Goal: Contribute content: Add original content to the website for others to see

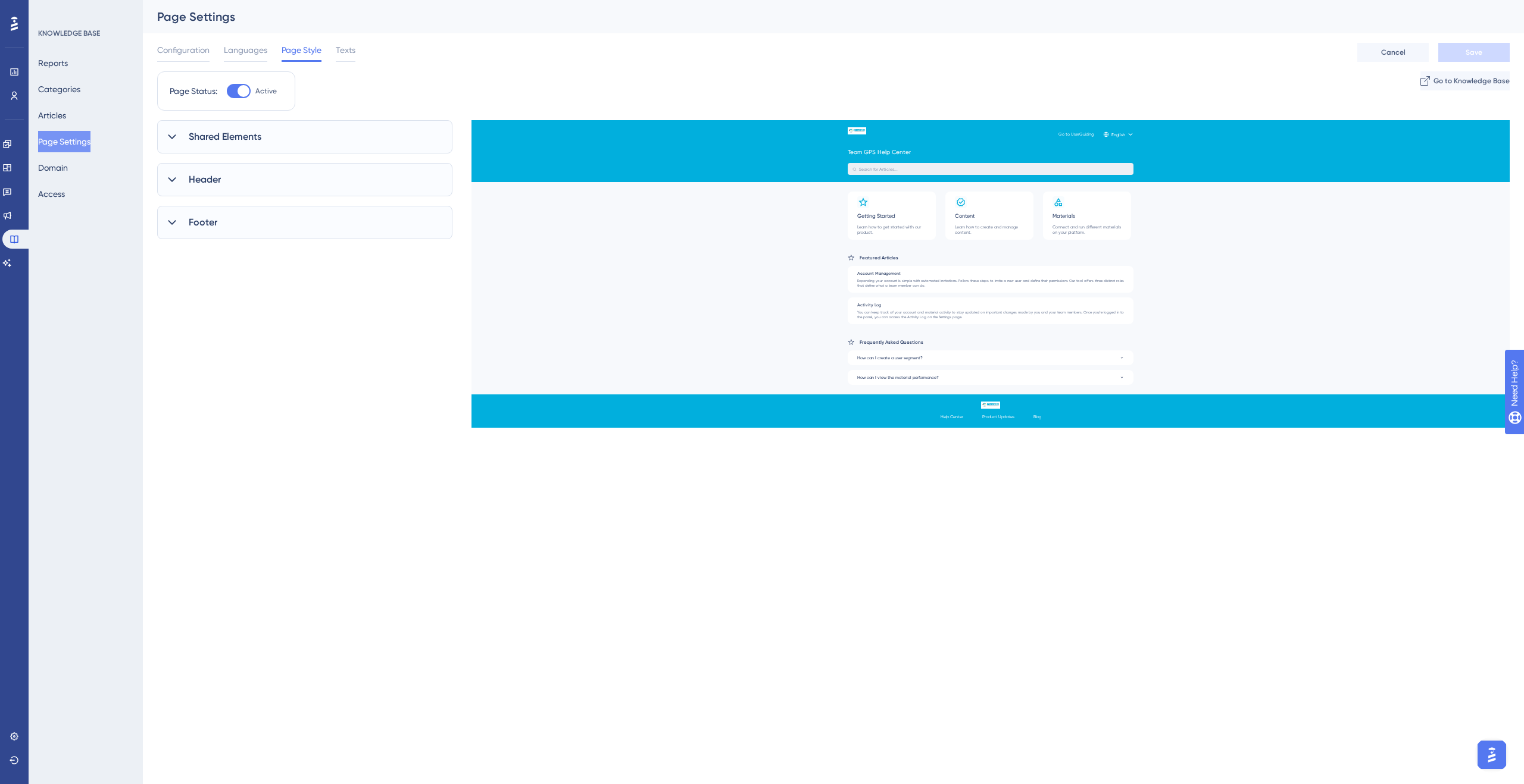
click at [83, 112] on div "Reports Categories Articles Page Settings Domain Access" at bounding box center [86, 129] width 96 height 153
click at [66, 113] on button "Articles" at bounding box center [52, 115] width 28 height 21
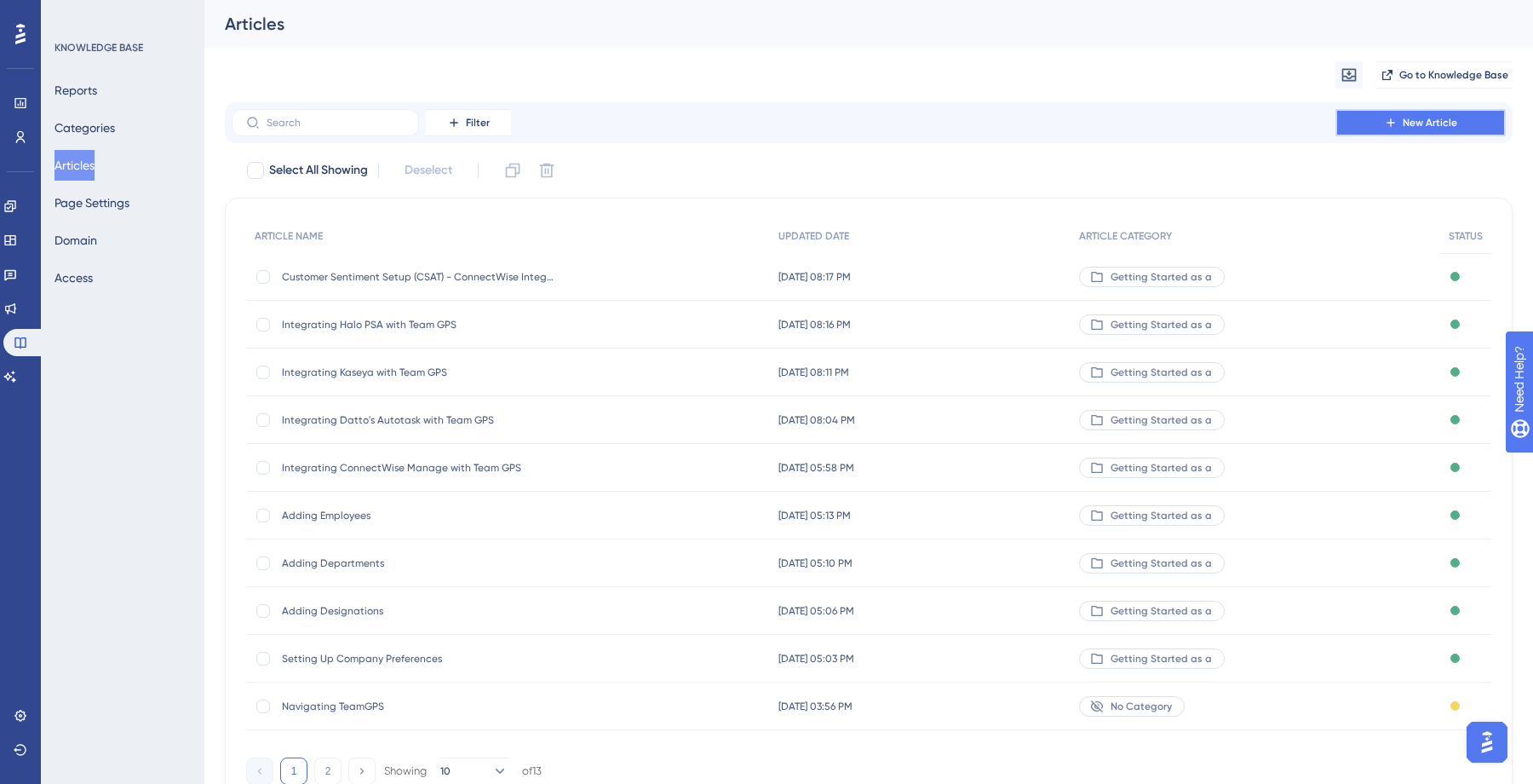
click at [1381, 116] on button "New Article" at bounding box center [1420, 123] width 171 height 27
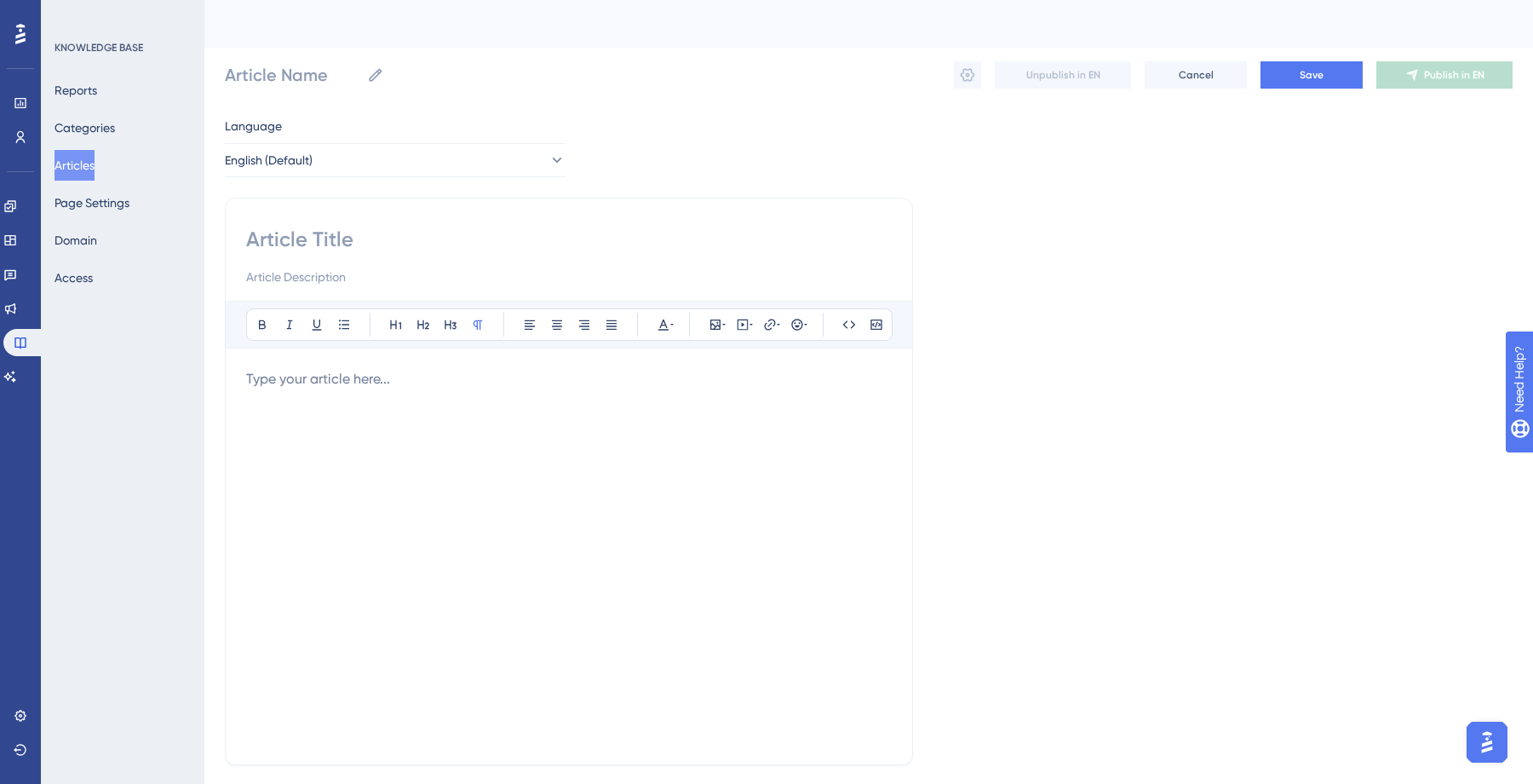
click at [397, 393] on div at bounding box center [569, 556] width 646 height 374
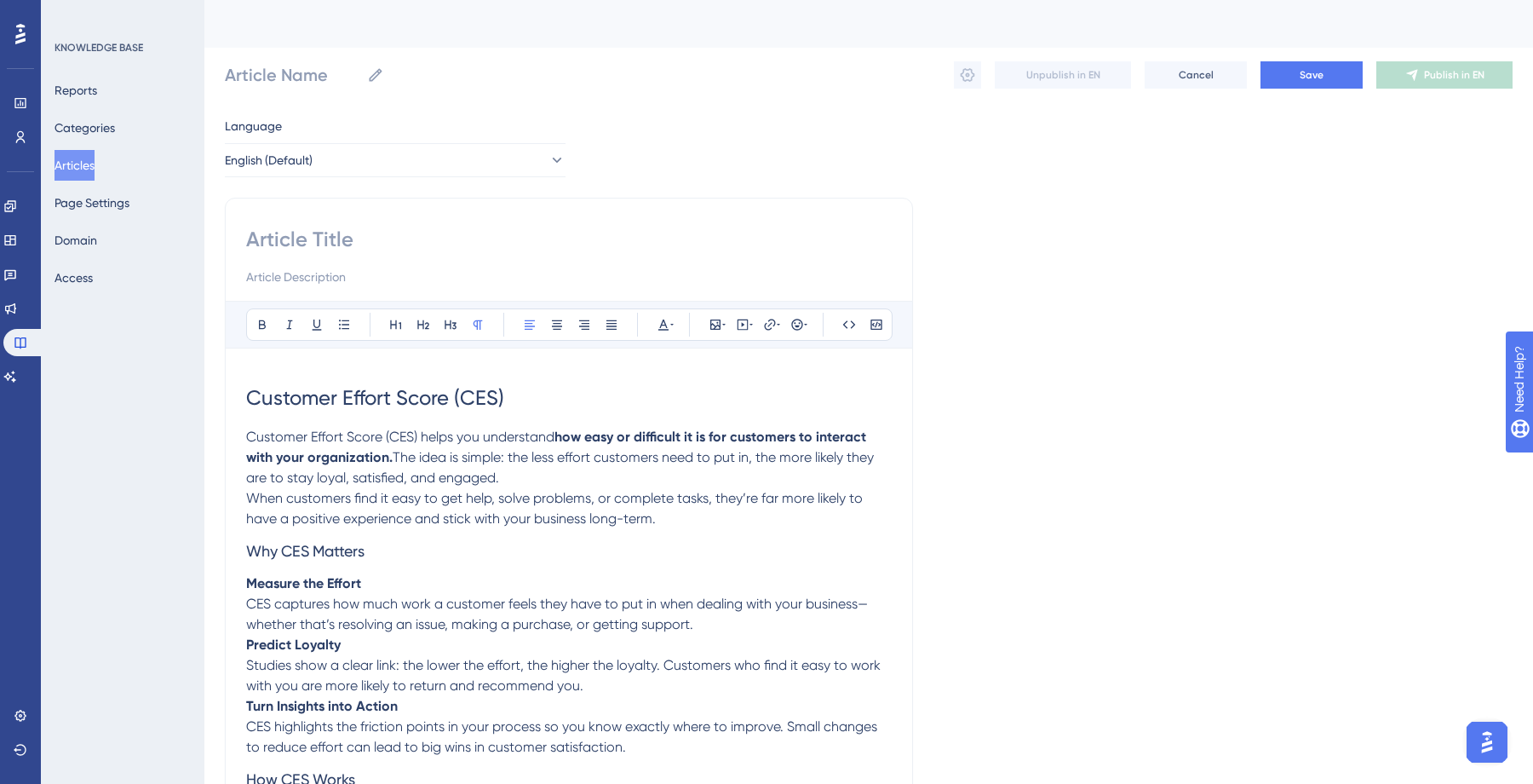
click at [389, 242] on input at bounding box center [569, 239] width 646 height 27
drag, startPoint x: 515, startPoint y: 401, endPoint x: 251, endPoint y: 393, distance: 264.1
click at [251, 393] on h1 "Customer Effort Score (CES)" at bounding box center [569, 398] width 646 height 58
copy span "Customer Effort Score (CES)"
click at [430, 231] on input at bounding box center [569, 239] width 646 height 27
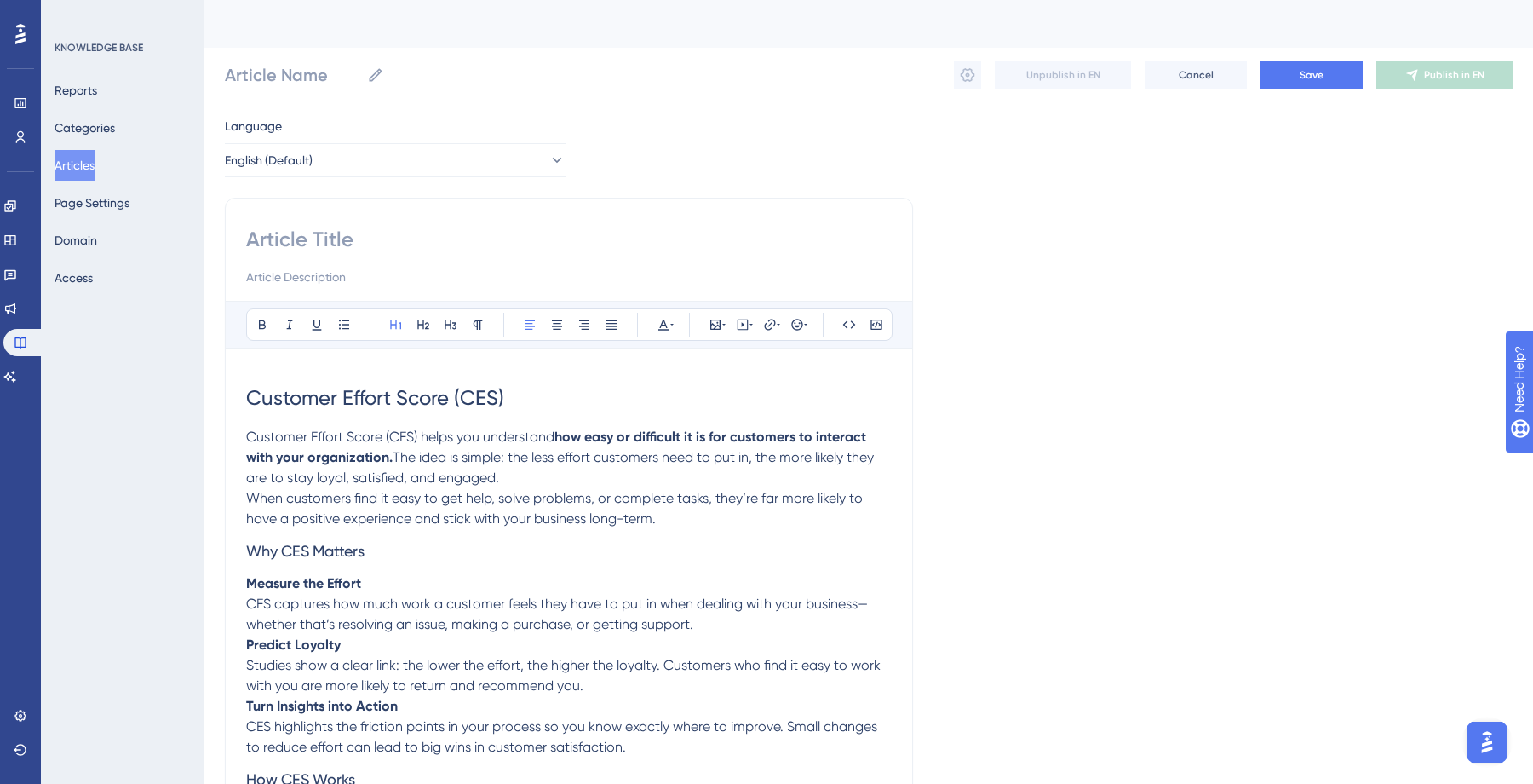
paste input "Customer Effort Score (CES)"
type input "Customer Effort Score (CES)"
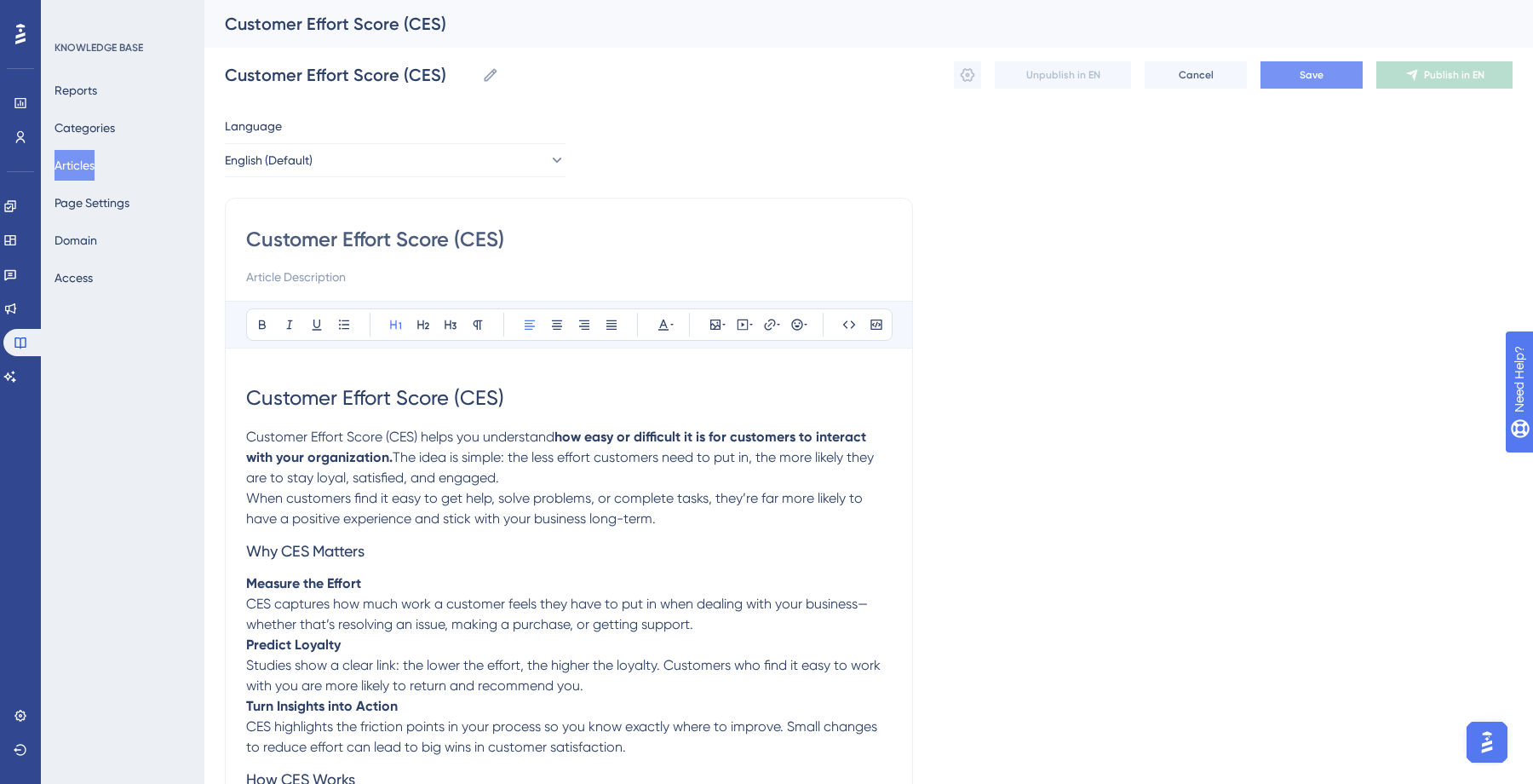
type input "Customer Effort Score (CES)"
click at [1284, 80] on button "Save" at bounding box center [1311, 75] width 102 height 27
click at [1109, 238] on div "Language English (Default) Customer Effort Score (CES) Bold Italic Underline Bu…" at bounding box center [869, 675] width 1288 height 1120
click at [971, 85] on button at bounding box center [967, 75] width 27 height 27
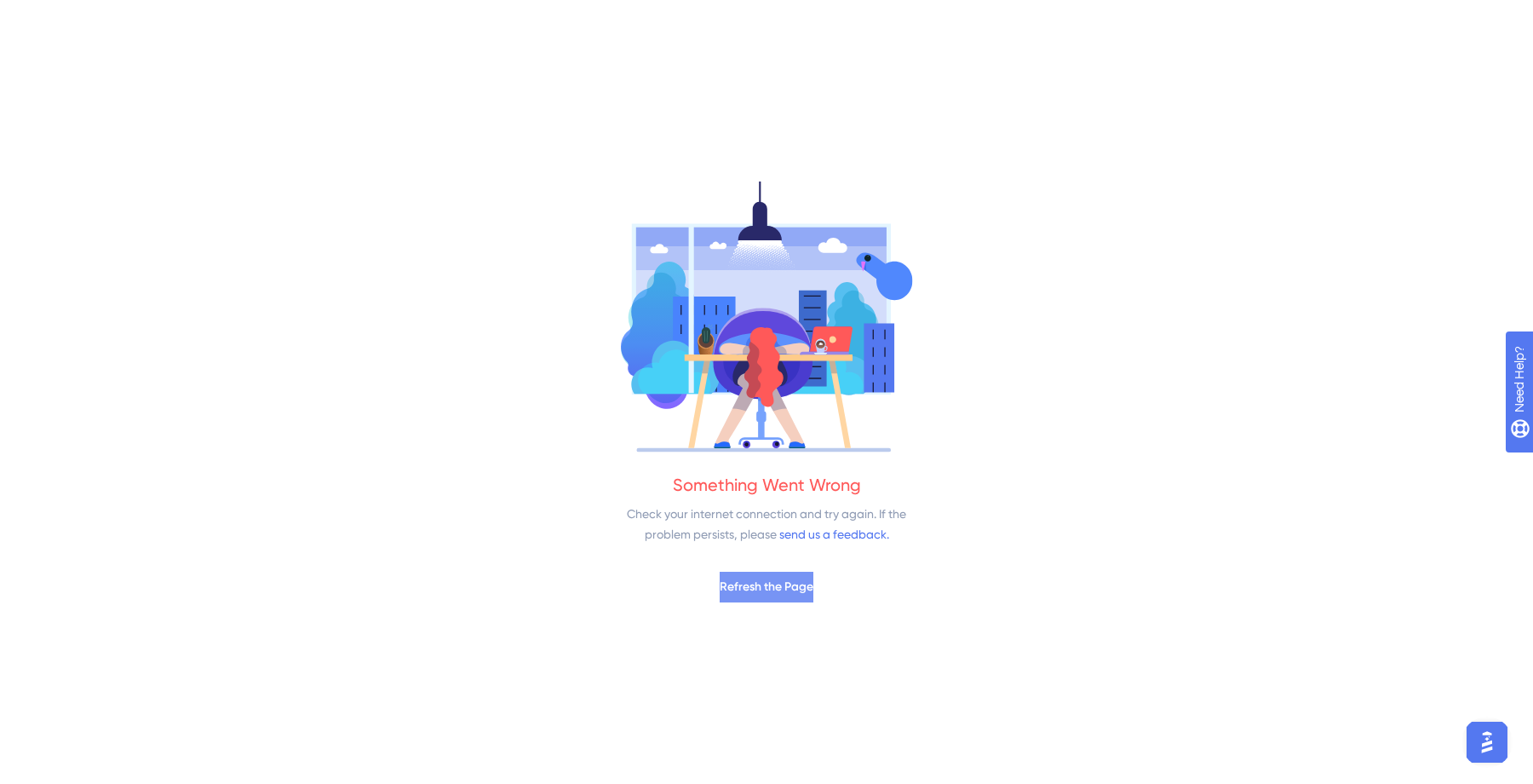
click at [780, 572] on button "Refresh the Page" at bounding box center [767, 587] width 94 height 31
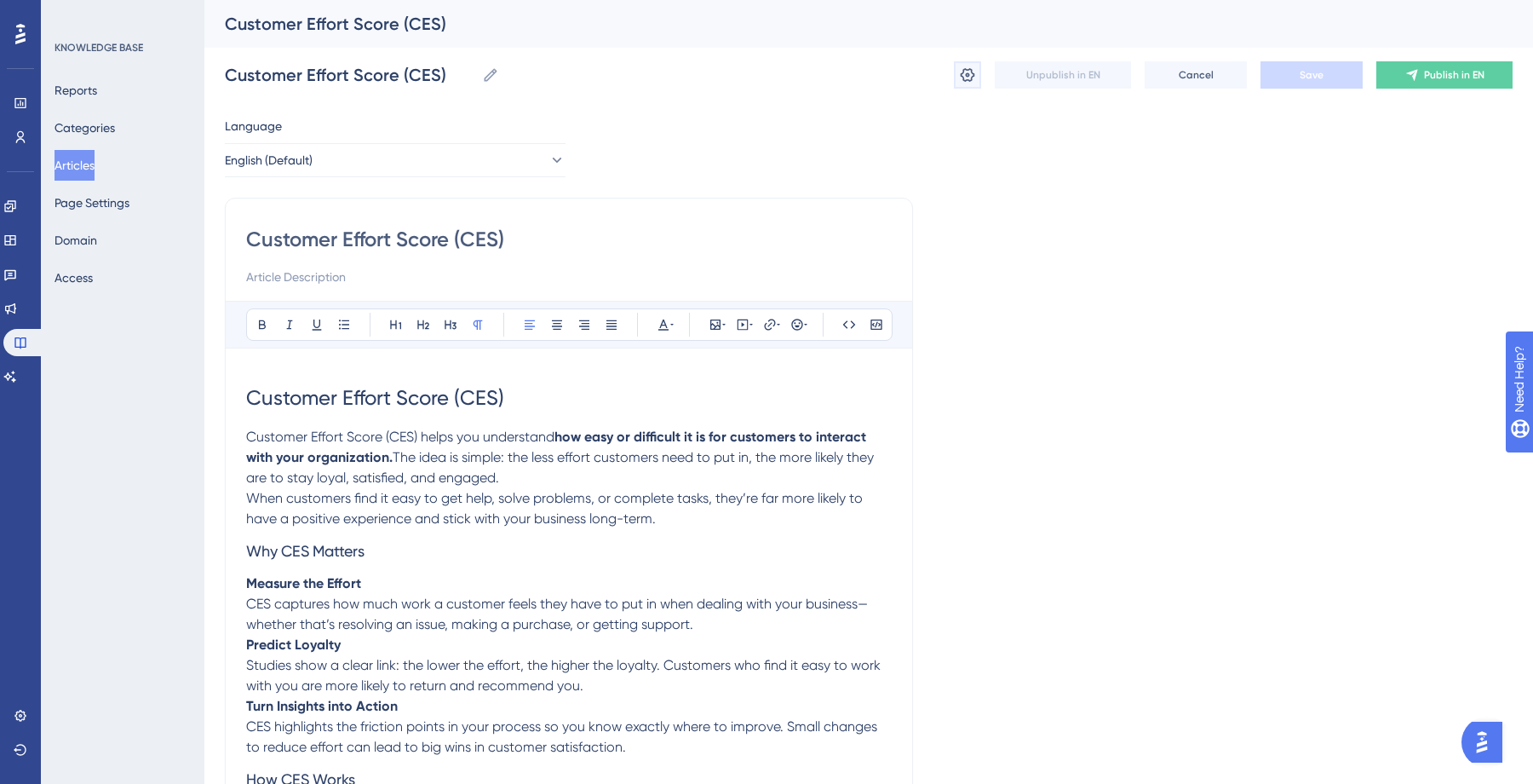
click at [973, 78] on icon at bounding box center [967, 75] width 17 height 17
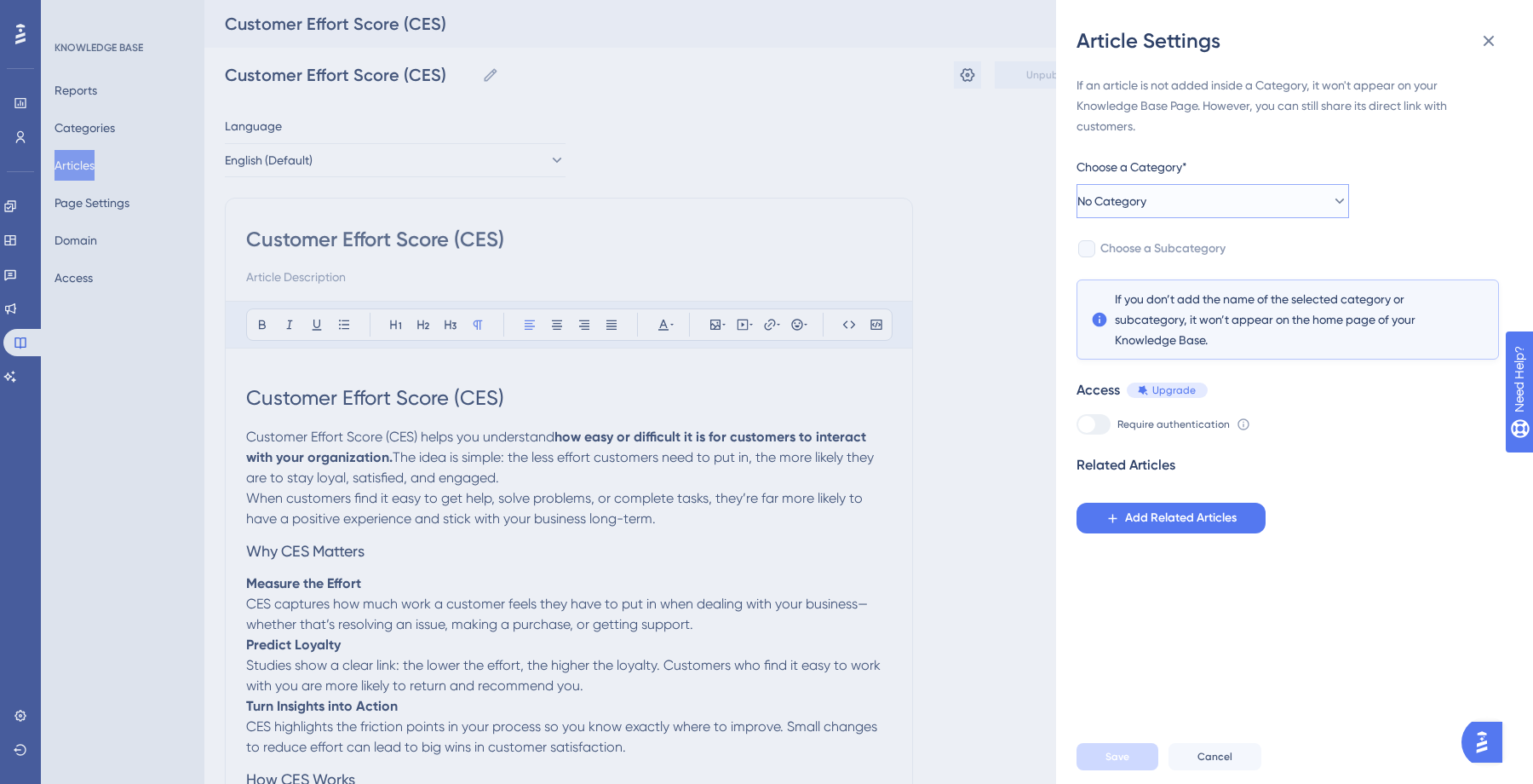
click at [1172, 199] on button "No Category" at bounding box center [1213, 201] width 272 height 34
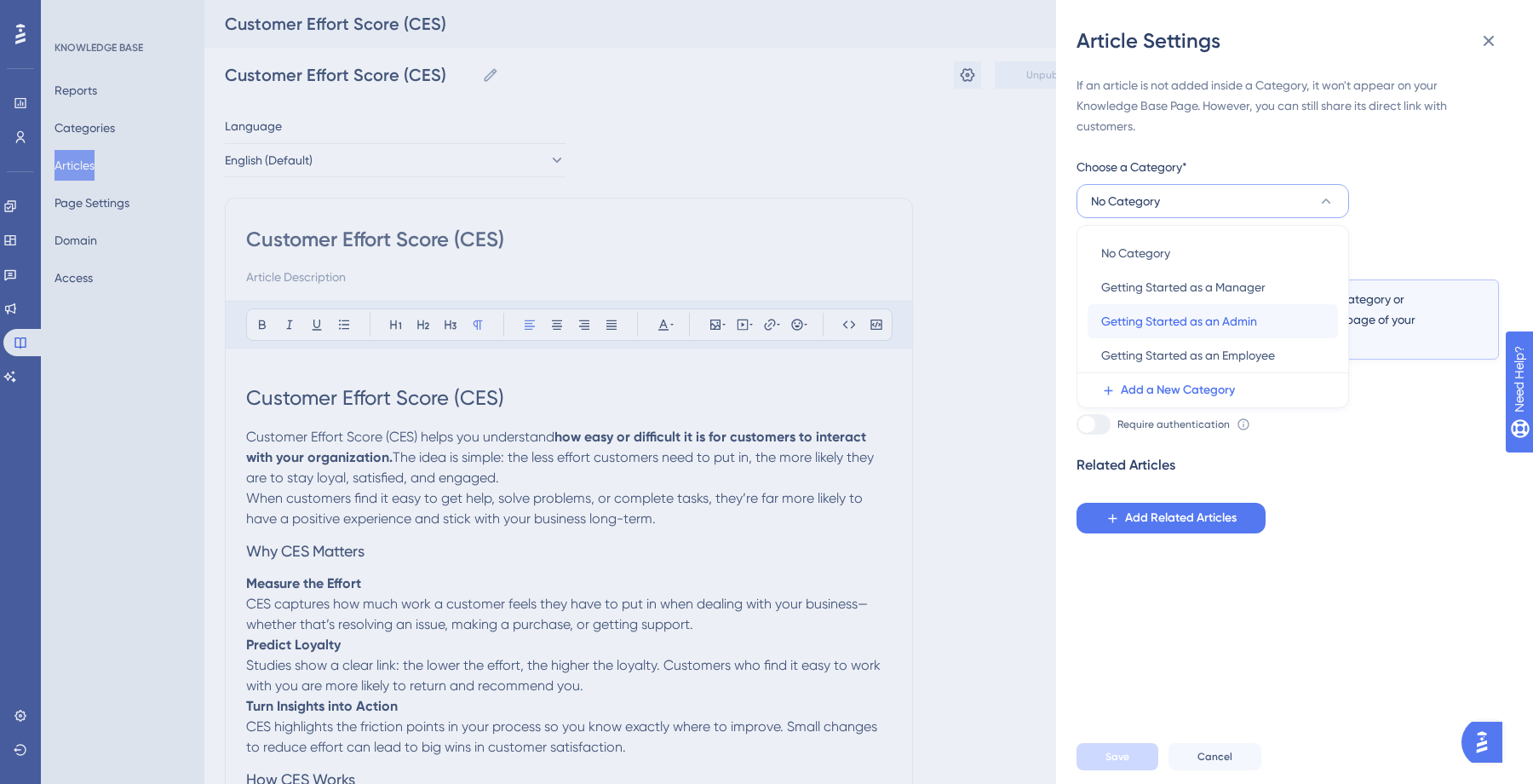
click at [1181, 327] on span "Getting Started as an Admin" at bounding box center [1179, 321] width 156 height 21
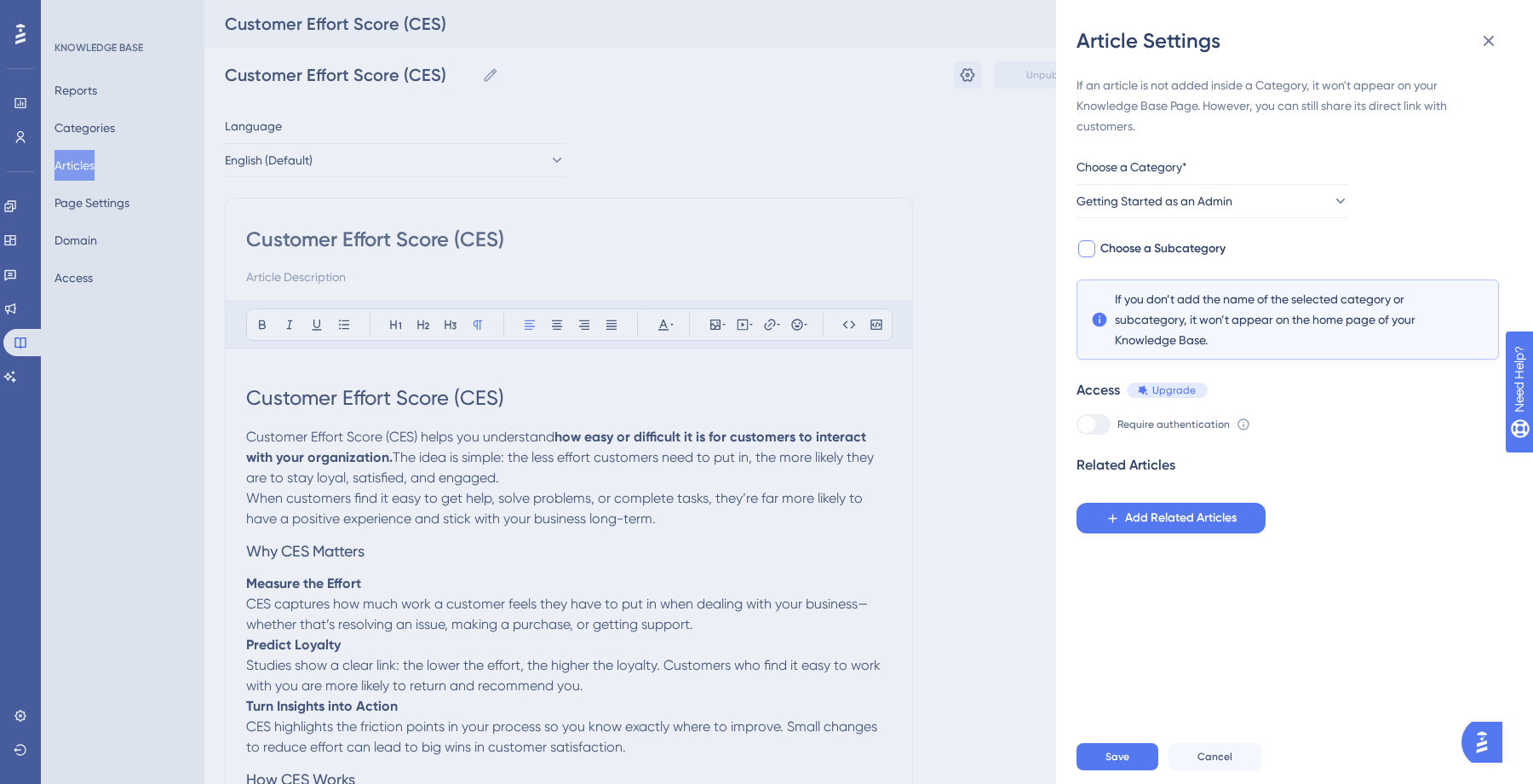
click at [1089, 252] on div at bounding box center [1086, 248] width 17 height 17
checkbox input "true"
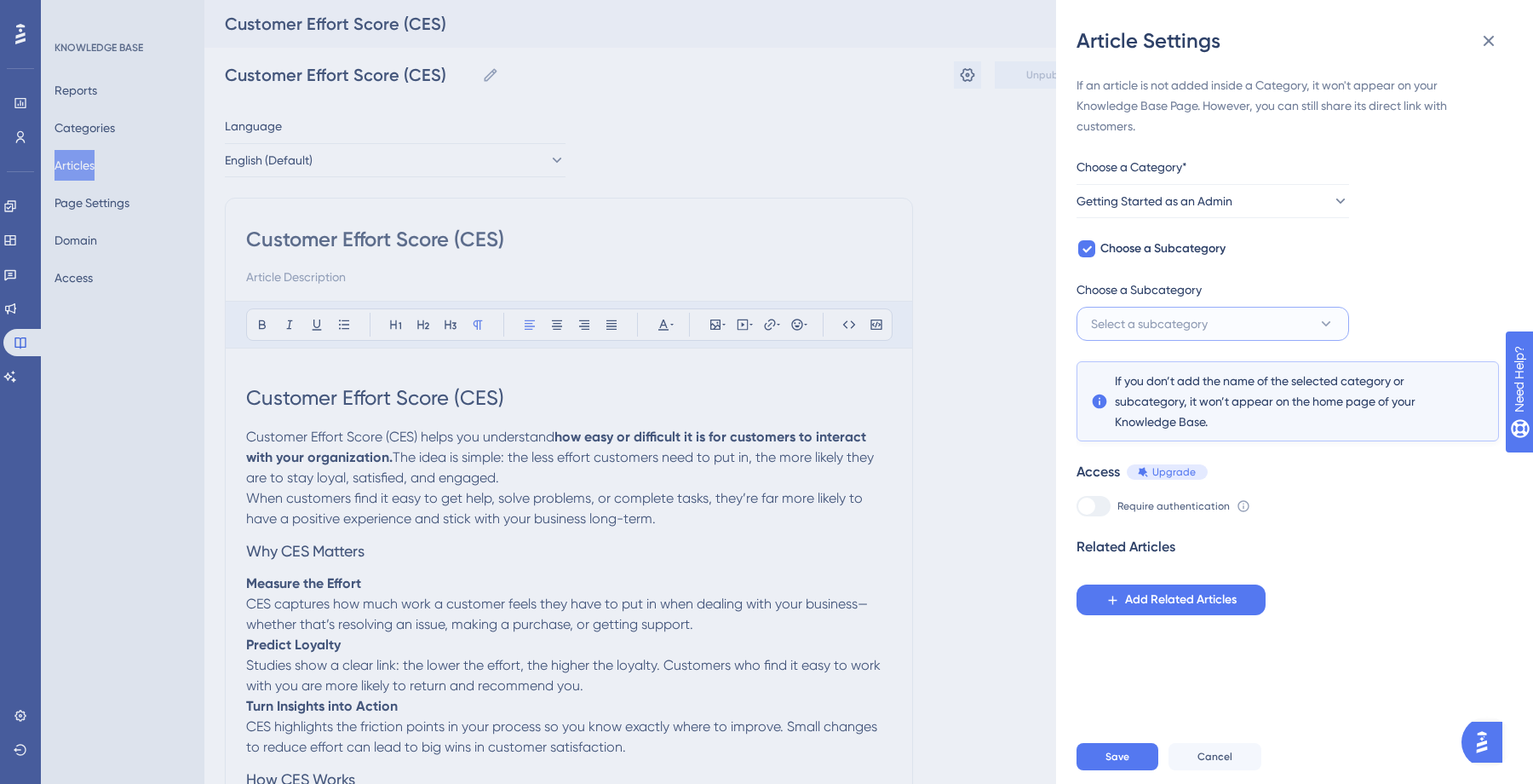
click at [1208, 319] on span "Select a subcategory" at bounding box center [1149, 323] width 116 height 21
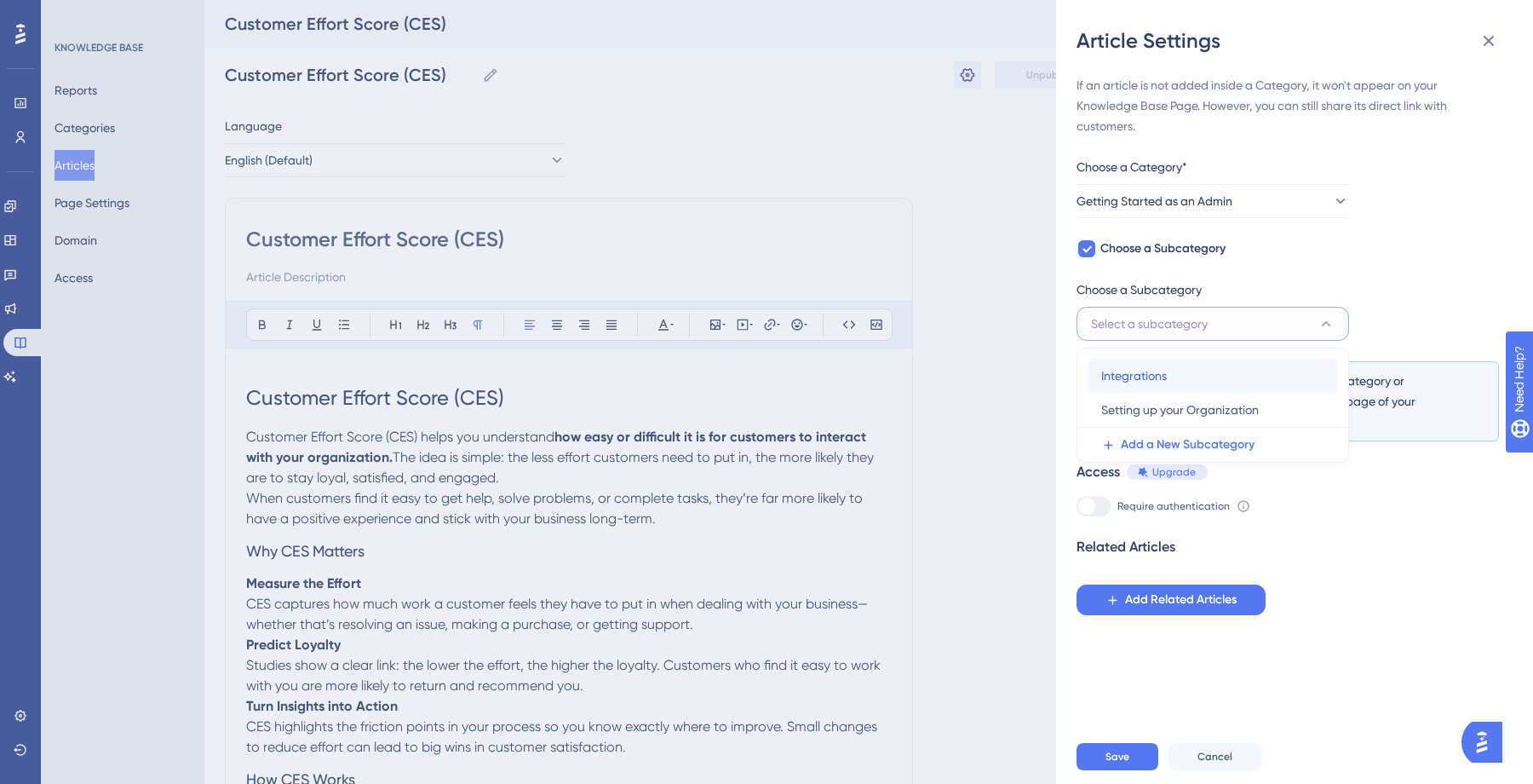
click at [1145, 375] on span "Integrations" at bounding box center [1134, 375] width 66 height 21
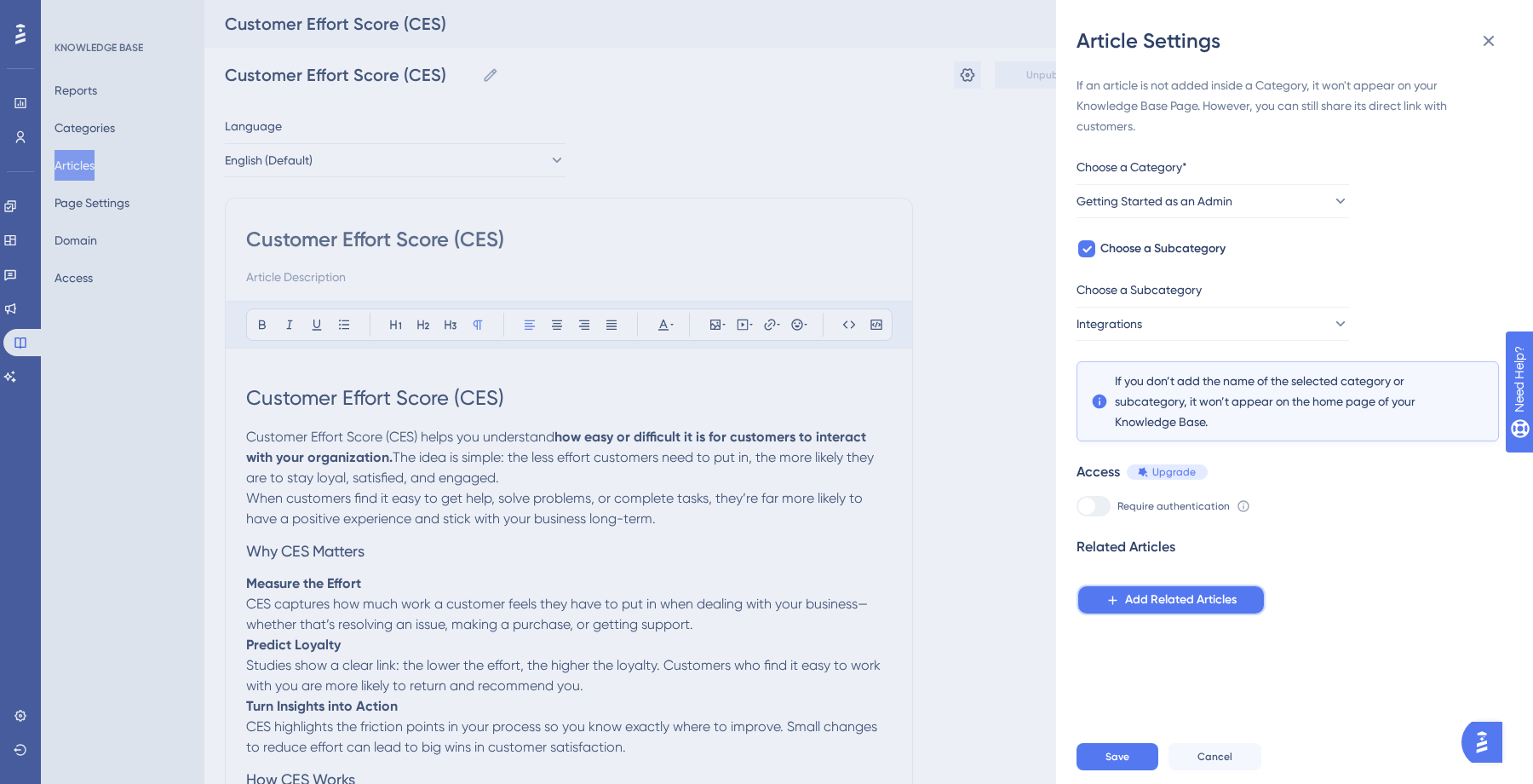
click at [1143, 602] on span "Add Related Articles" at bounding box center [1181, 599] width 112 height 21
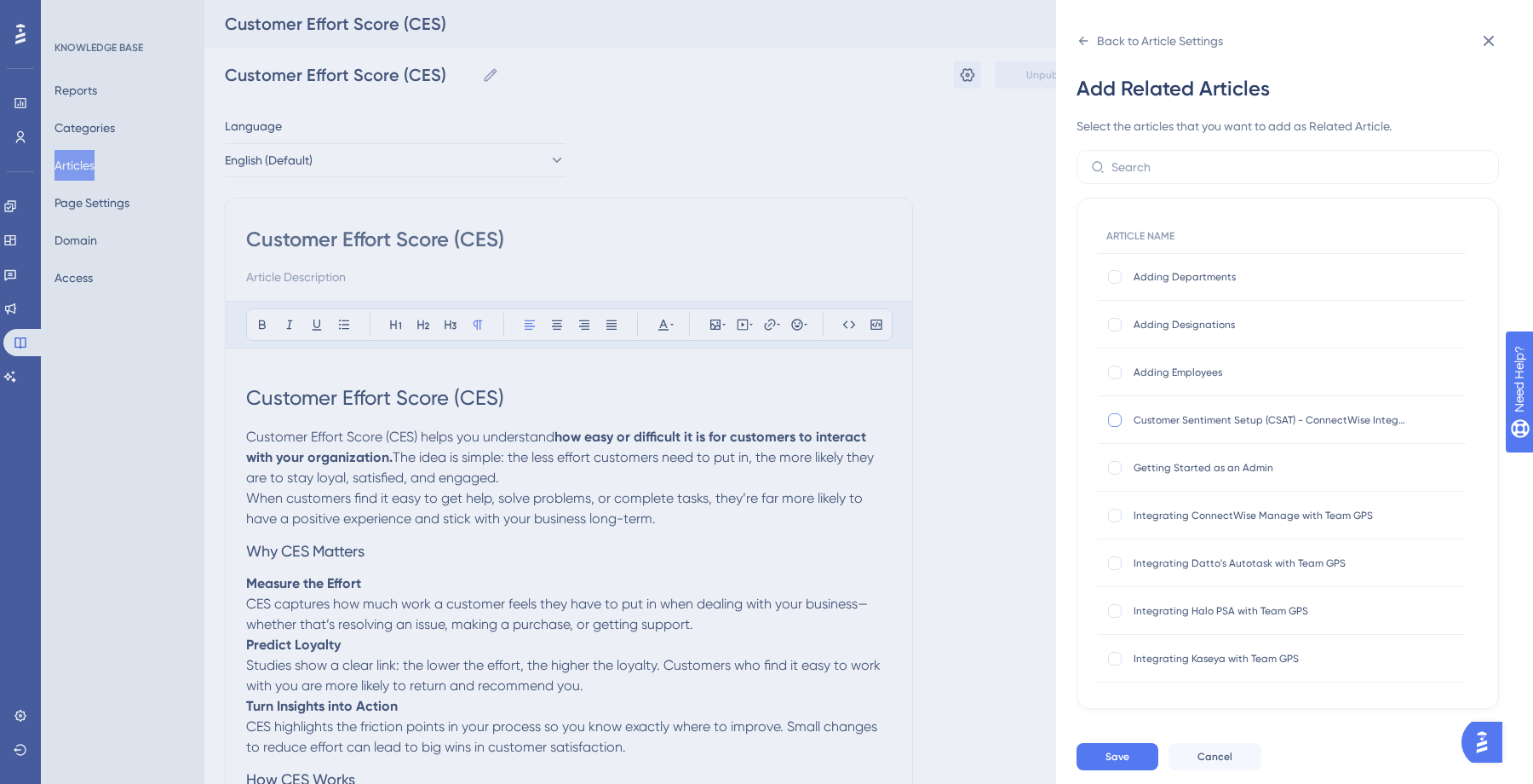
click at [1110, 421] on div at bounding box center [1114, 420] width 14 height 14
checkbox input "true"
click at [1118, 511] on div at bounding box center [1114, 515] width 14 height 14
checkbox input "true"
click at [1128, 756] on span "Save" at bounding box center [1117, 756] width 23 height 14
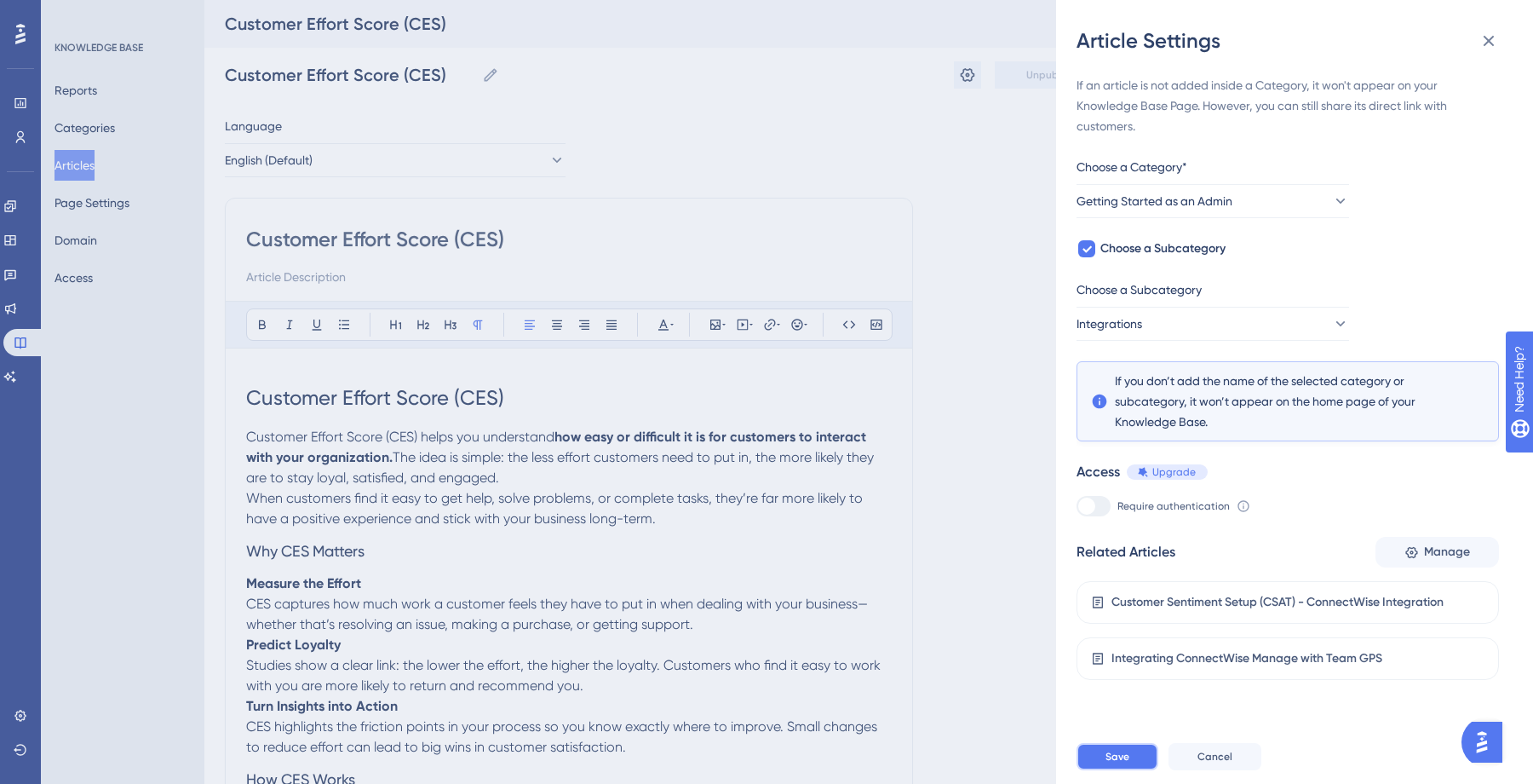
click at [1125, 755] on span "Save" at bounding box center [1117, 756] width 23 height 14
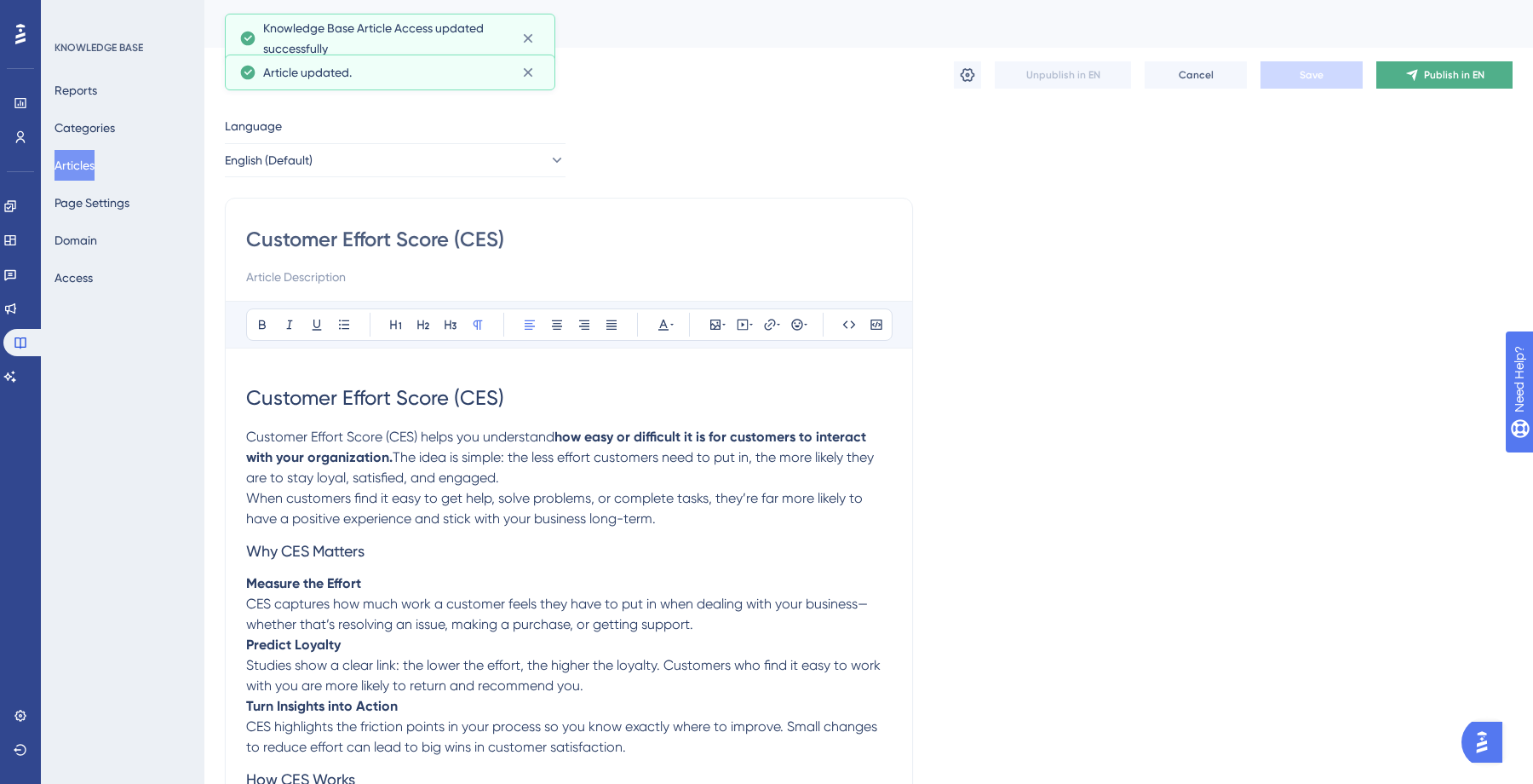
click at [1477, 82] on button "Publish in EN" at bounding box center [1445, 75] width 136 height 27
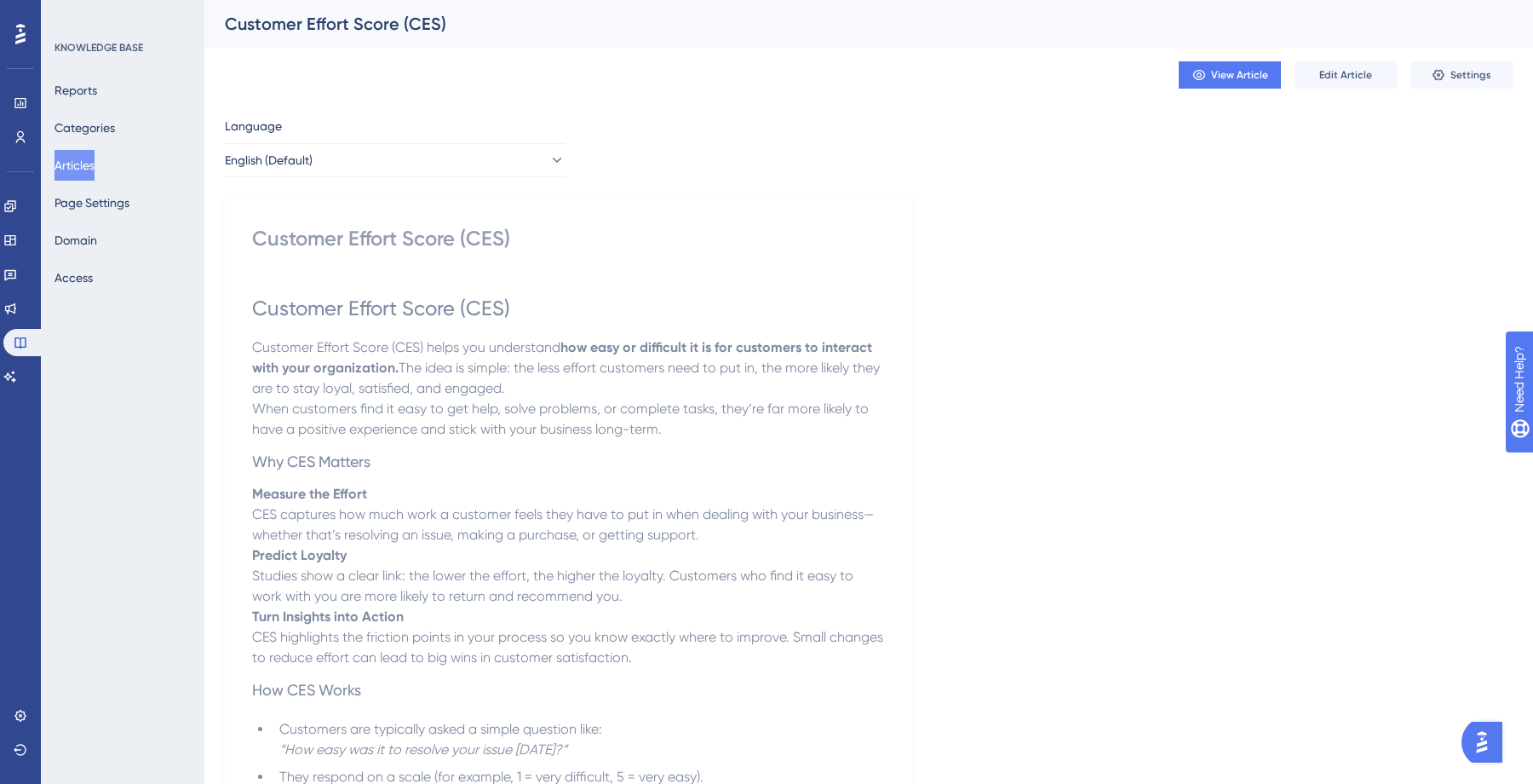
click at [93, 167] on button "Articles" at bounding box center [74, 165] width 40 height 31
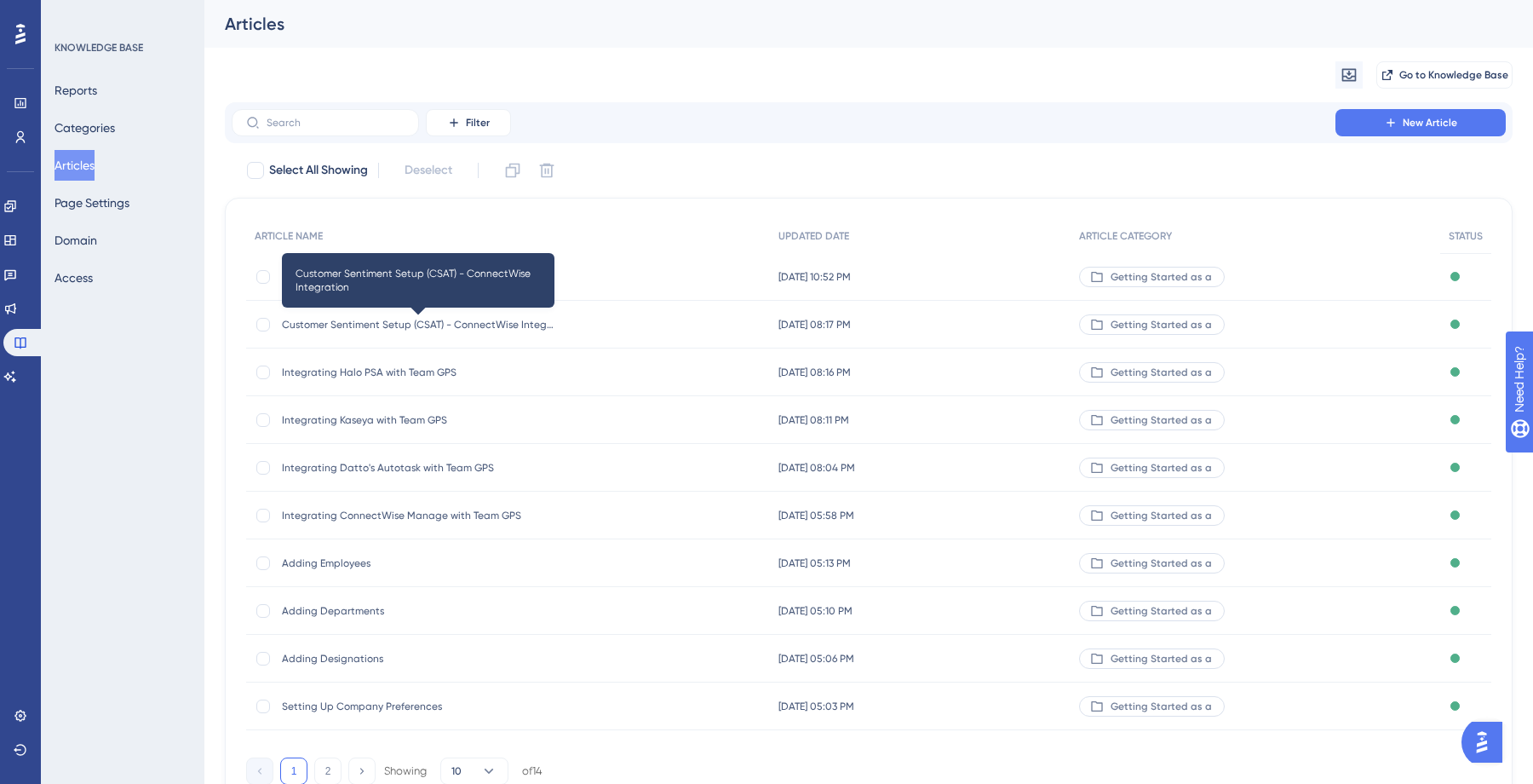
click at [387, 327] on span "Customer Sentiment Setup (CSAT) - ConnectWise Integration" at bounding box center [419, 324] width 272 height 14
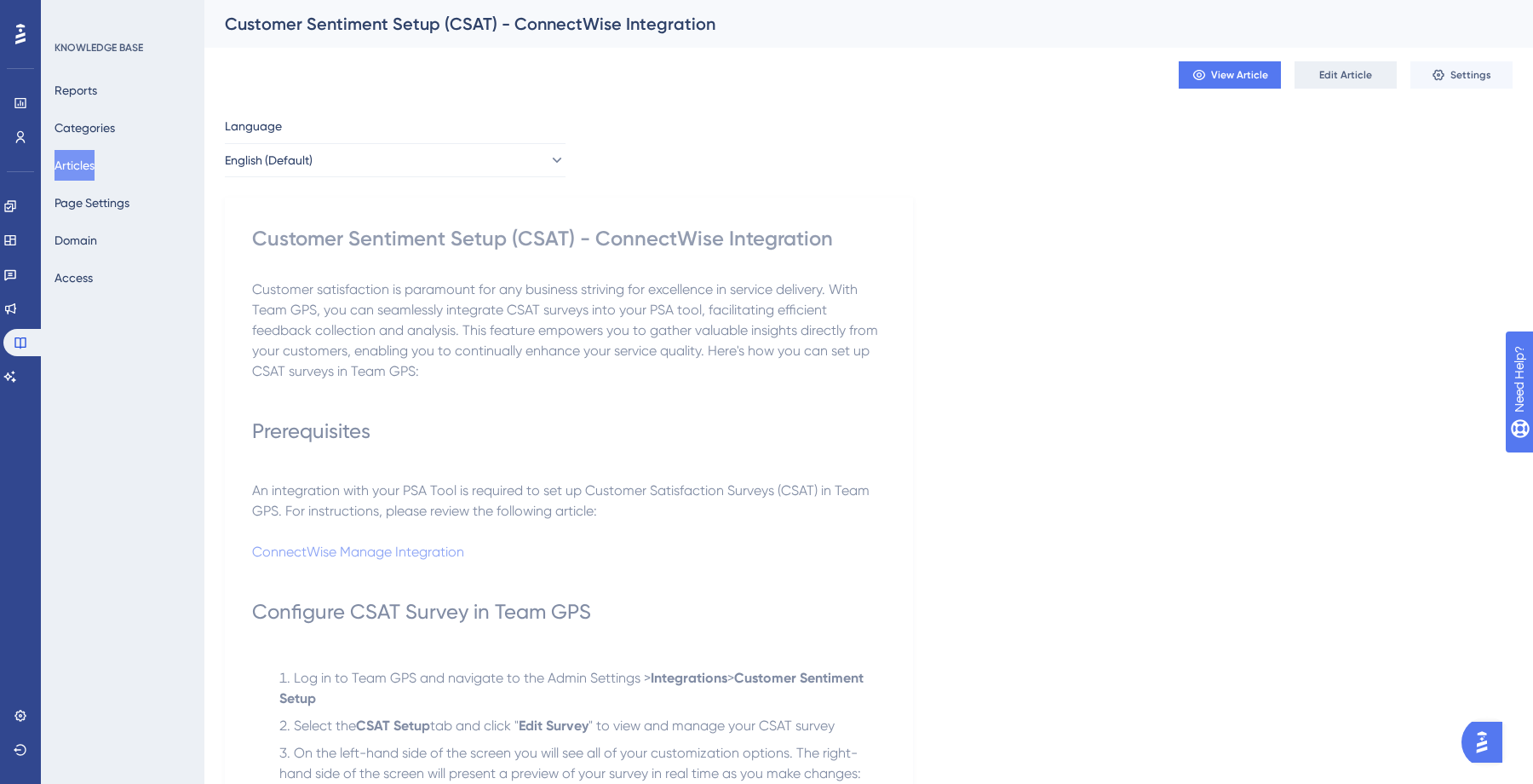
click at [1362, 73] on span "Edit Article" at bounding box center [1345, 75] width 53 height 14
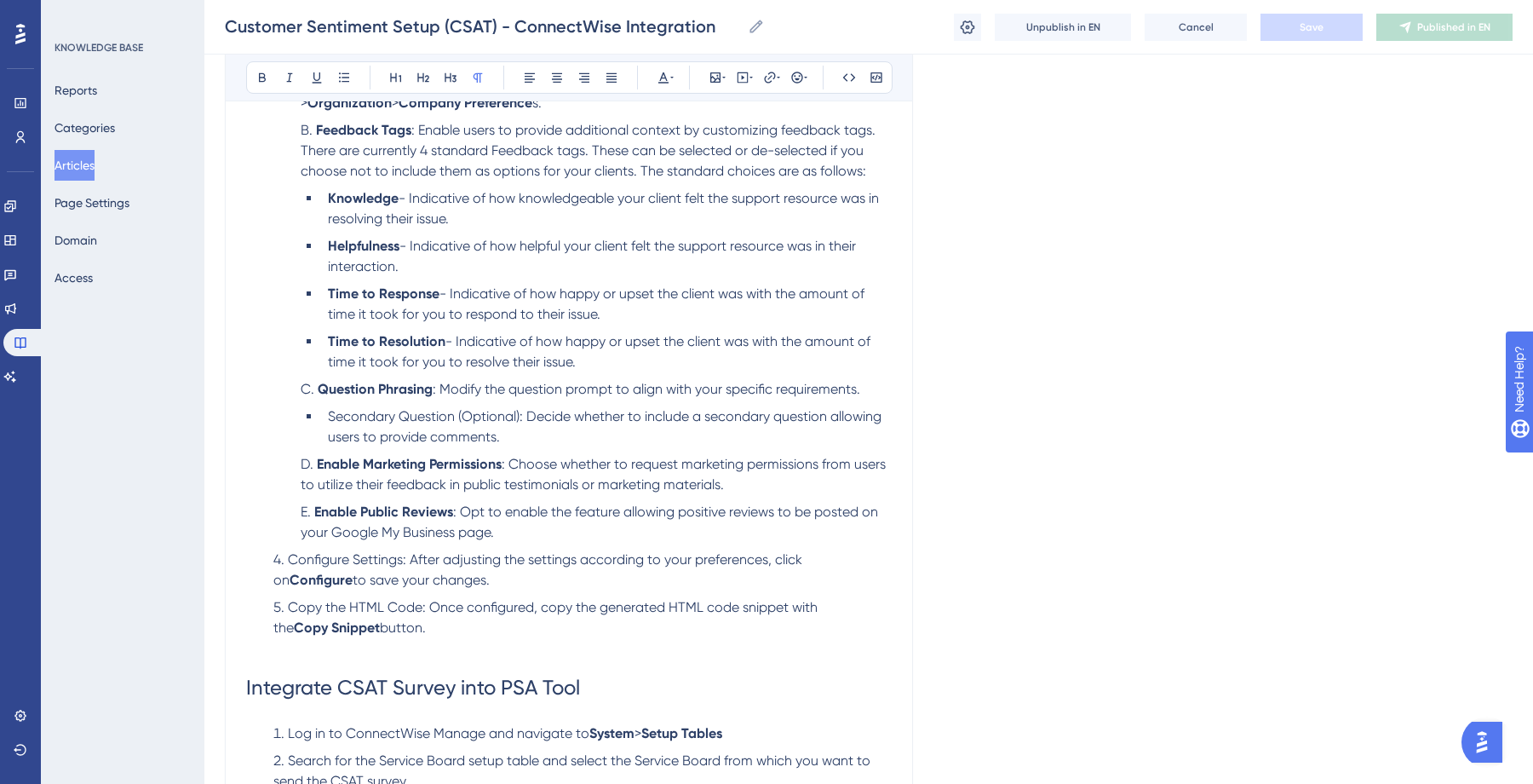
scroll to position [822, 0]
click at [515, 528] on li "Enable Public Reviews : Opt to enable the feature allowing positive reviews to …" at bounding box center [593, 521] width 598 height 41
click at [525, 438] on li "Secondary Question (Optional): Decide whether to include a secondary question a…" at bounding box center [606, 425] width 571 height 41
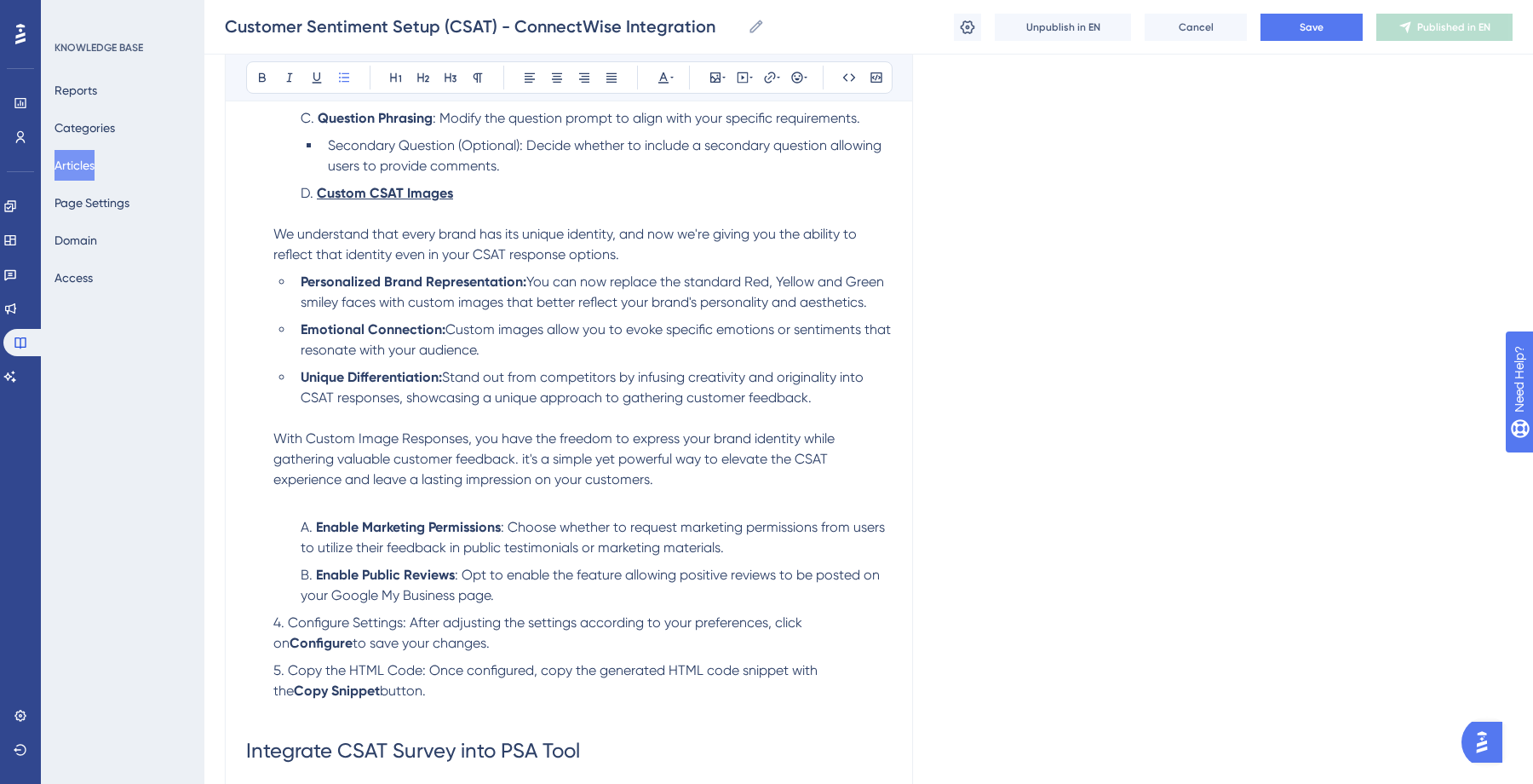
scroll to position [1098, 0]
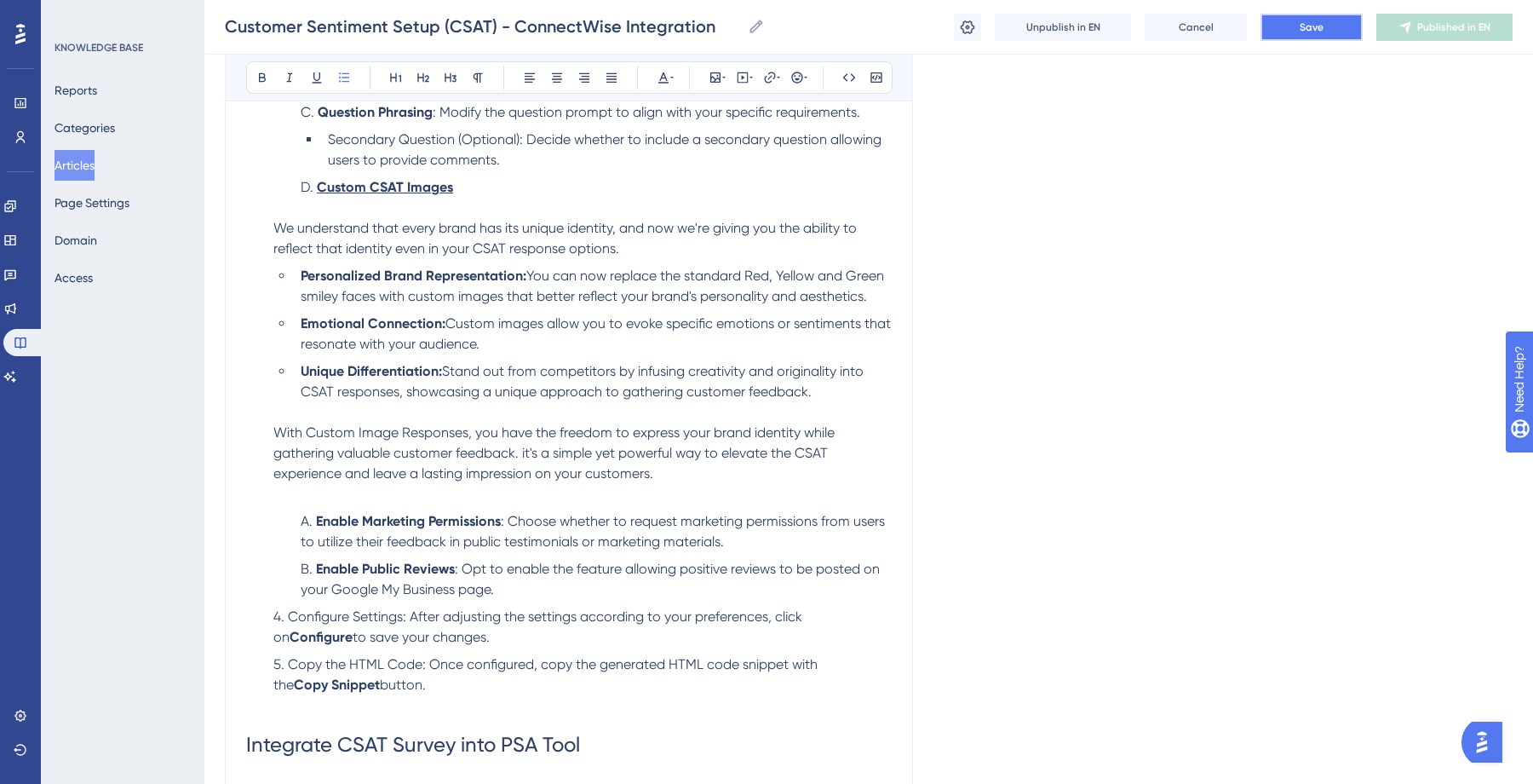
click at [1314, 23] on span "Save" at bounding box center [1312, 27] width 23 height 14
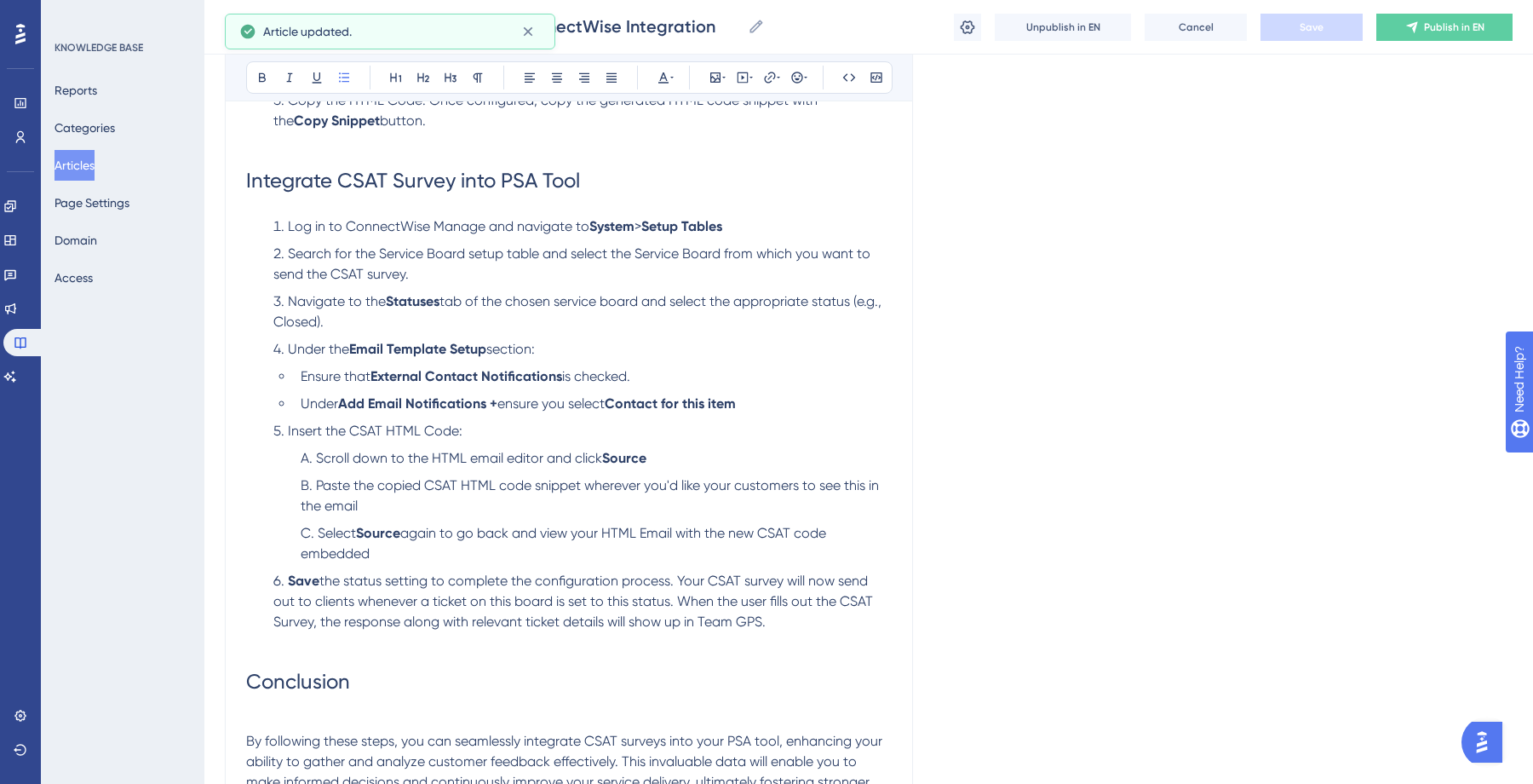
scroll to position [1665, 0]
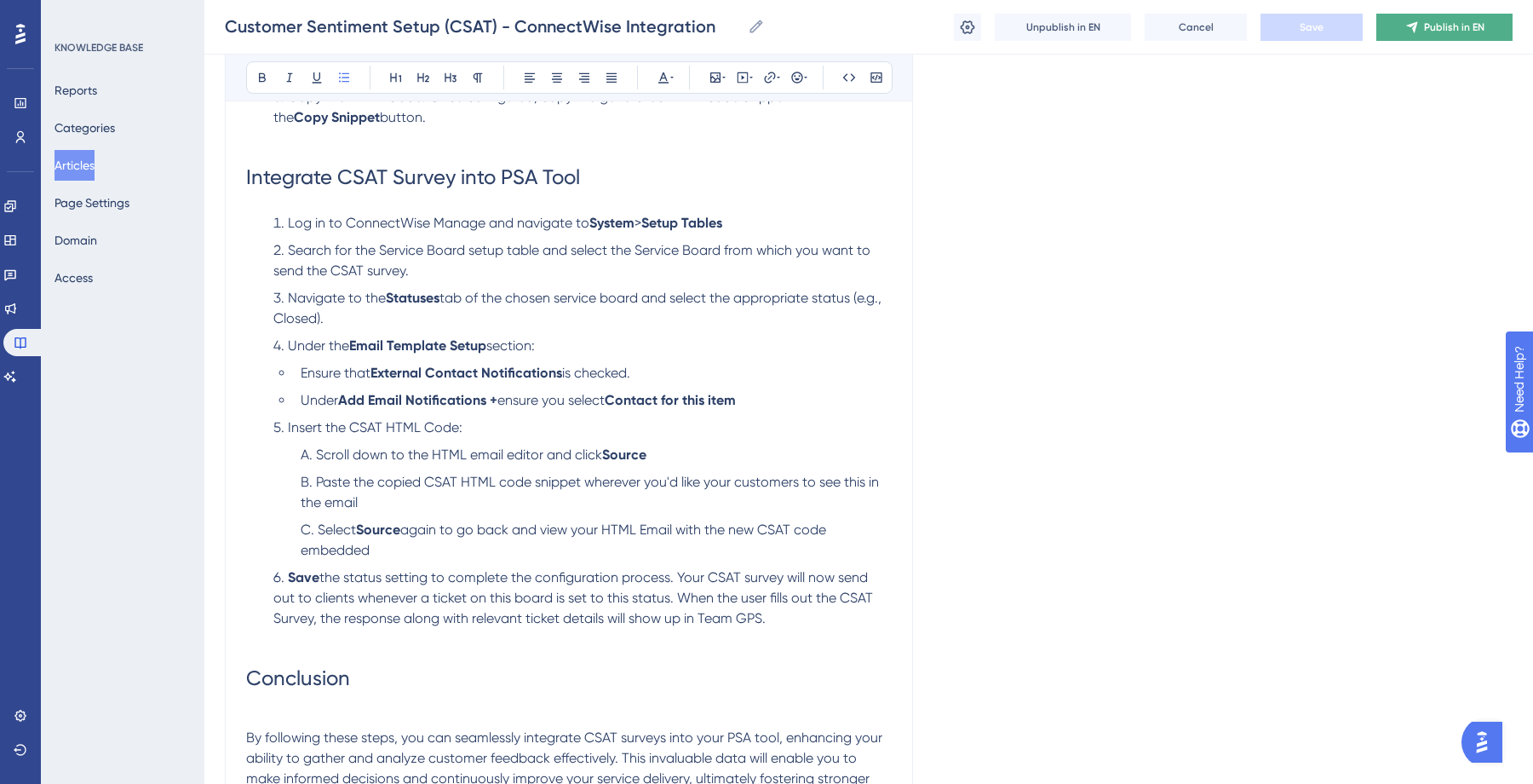
click at [1445, 36] on button "Publish in EN" at bounding box center [1445, 27] width 136 height 27
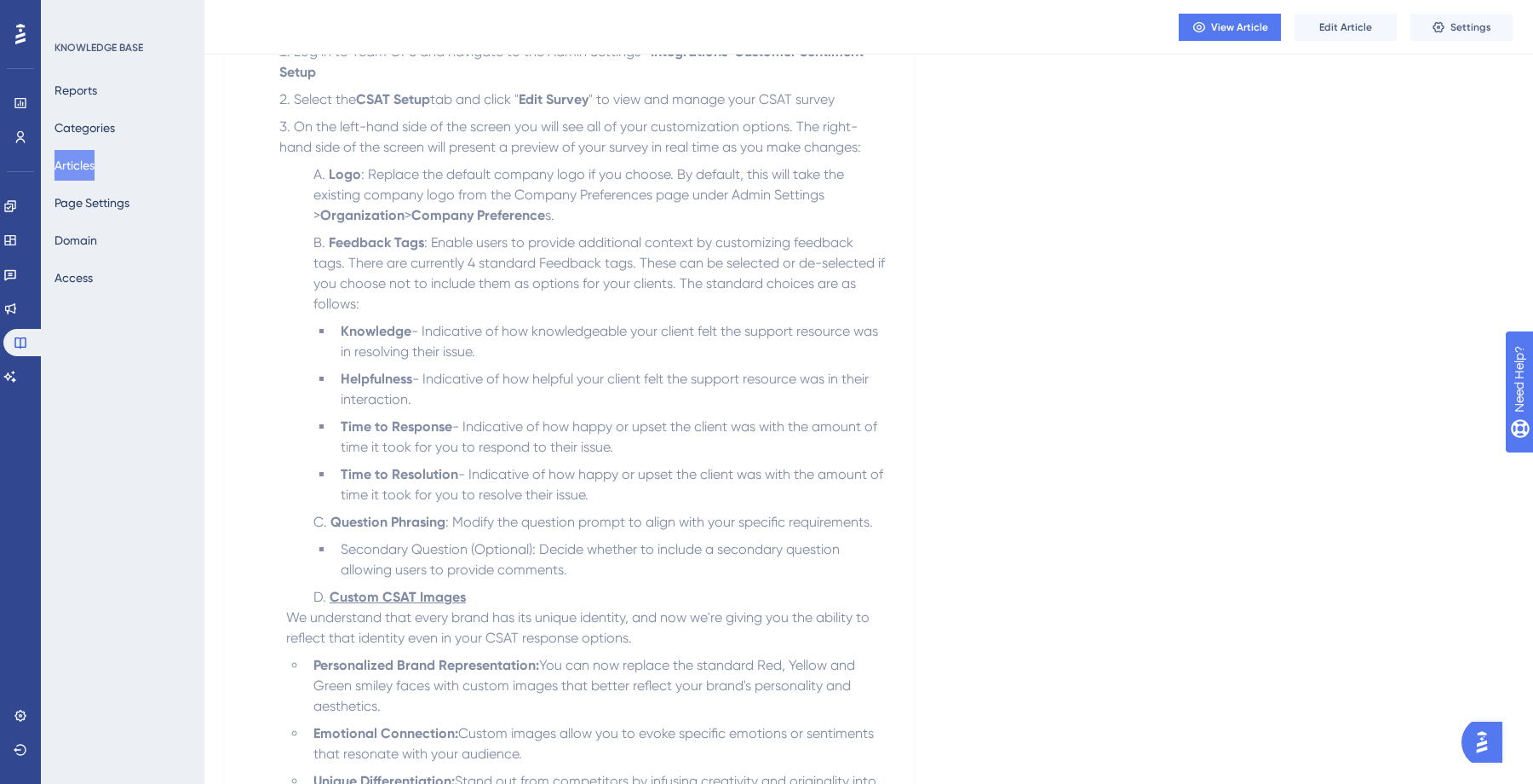
scroll to position [596, 0]
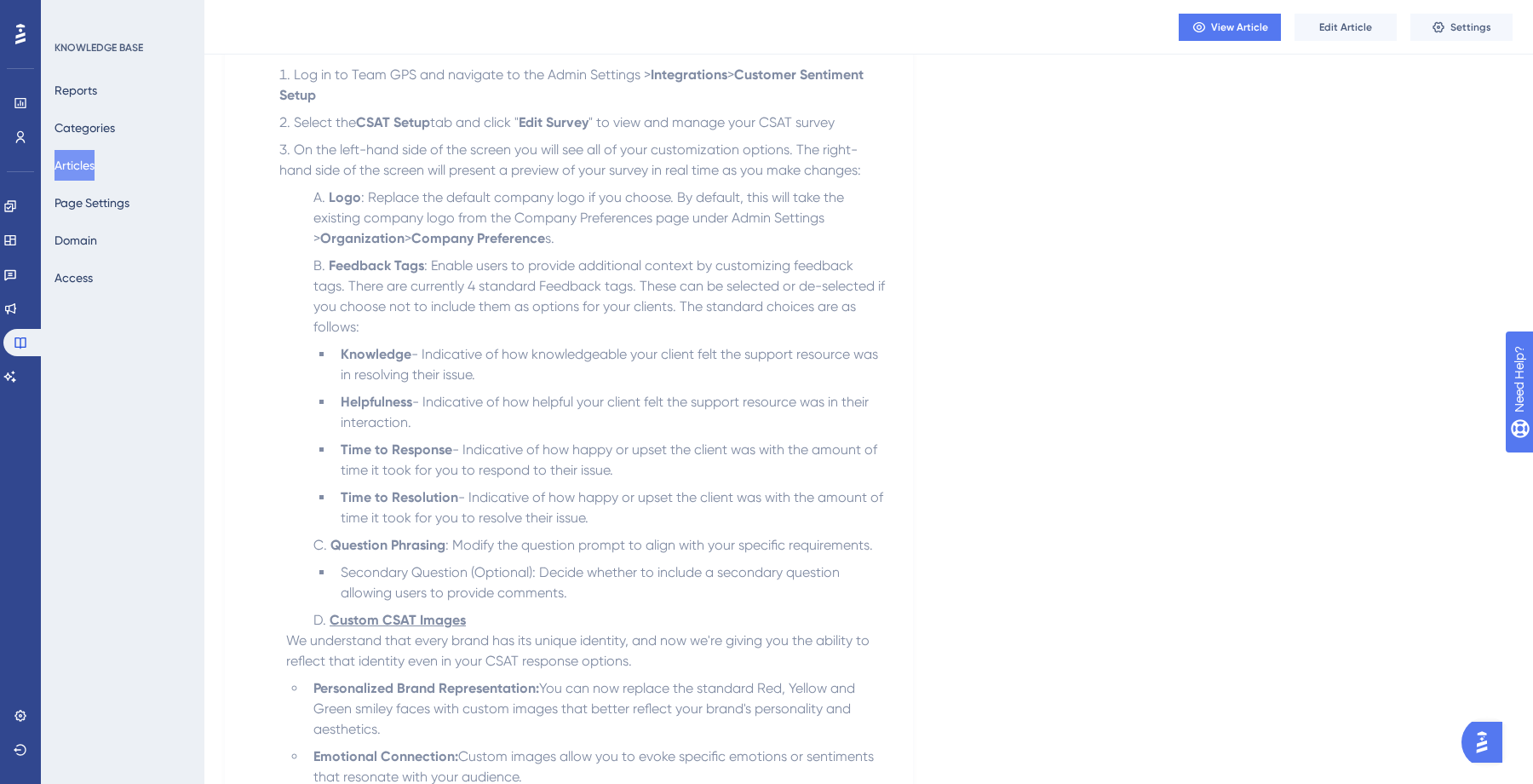
click at [982, 343] on div "Language English (Default) Customer Sentiment Setup (CSAT) - ConnectWise Integr…" at bounding box center [869, 704] width 1288 height 2382
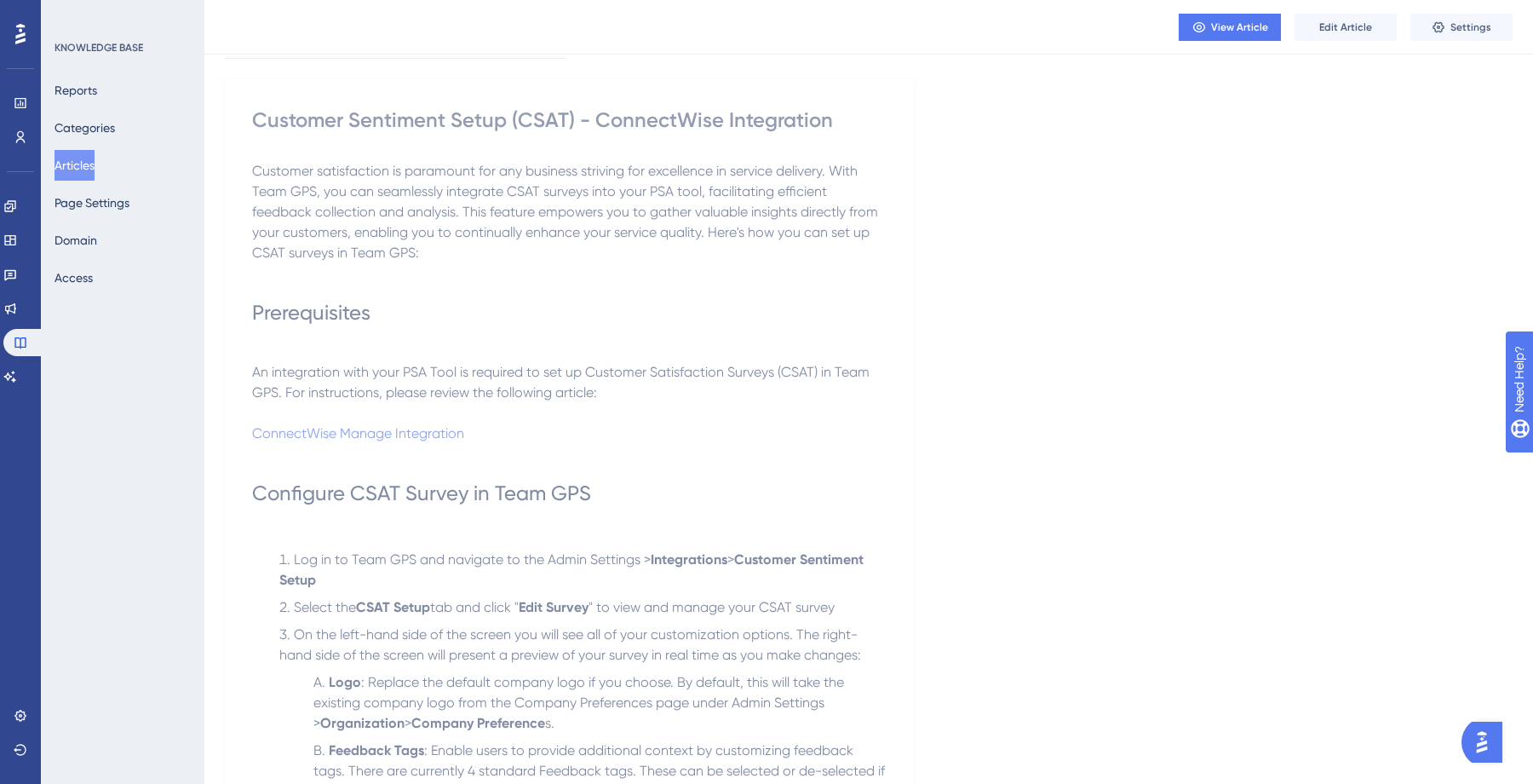
scroll to position [107, 0]
